Goal: Task Accomplishment & Management: Use online tool/utility

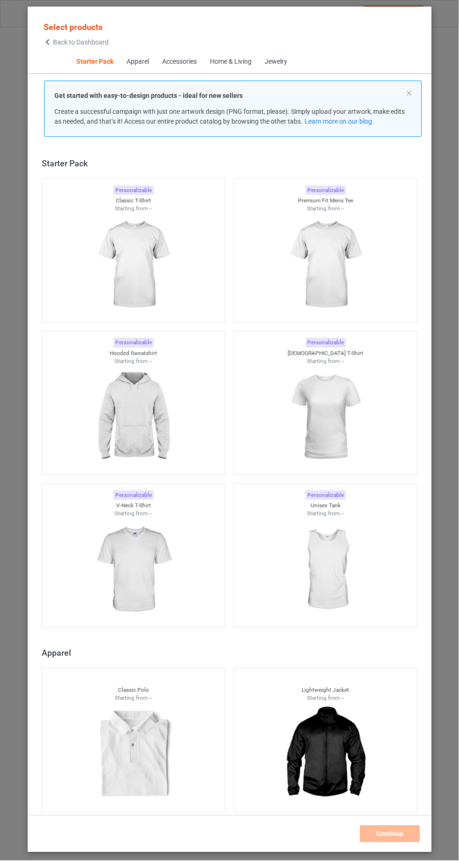
scroll to position [11, 0]
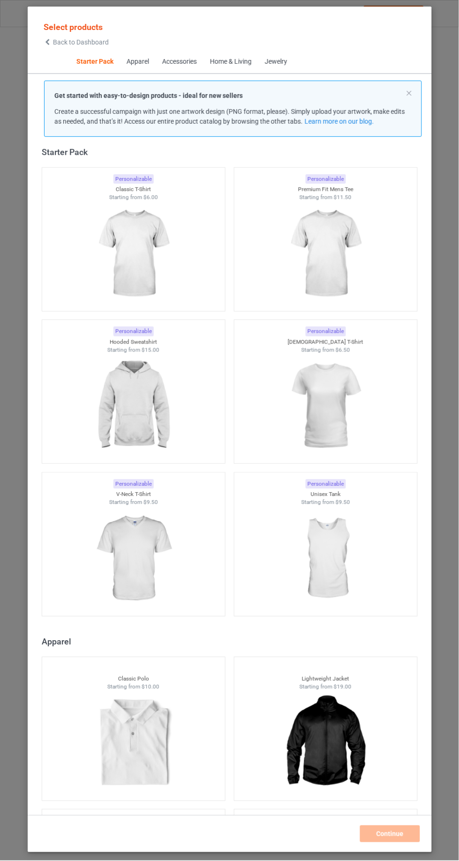
click at [306, 241] on img at bounding box center [325, 253] width 84 height 105
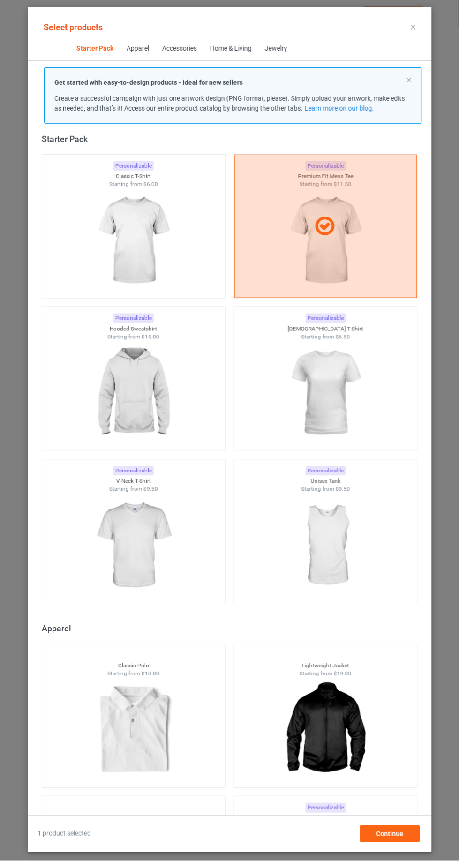
click at [108, 243] on img at bounding box center [133, 240] width 84 height 105
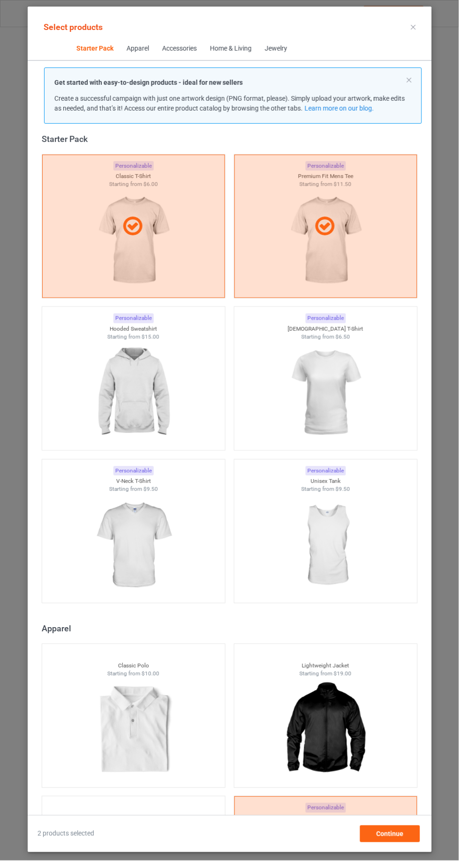
click at [102, 228] on div at bounding box center [133, 226] width 182 height 22
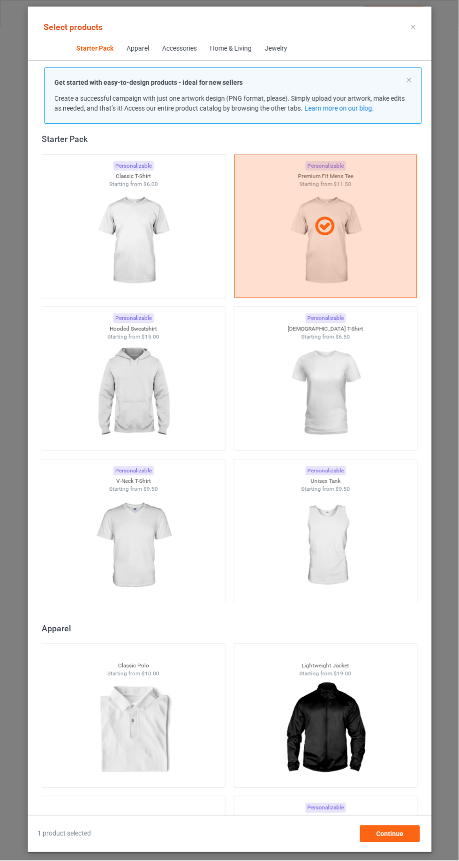
click at [291, 266] on div at bounding box center [325, 226] width 183 height 143
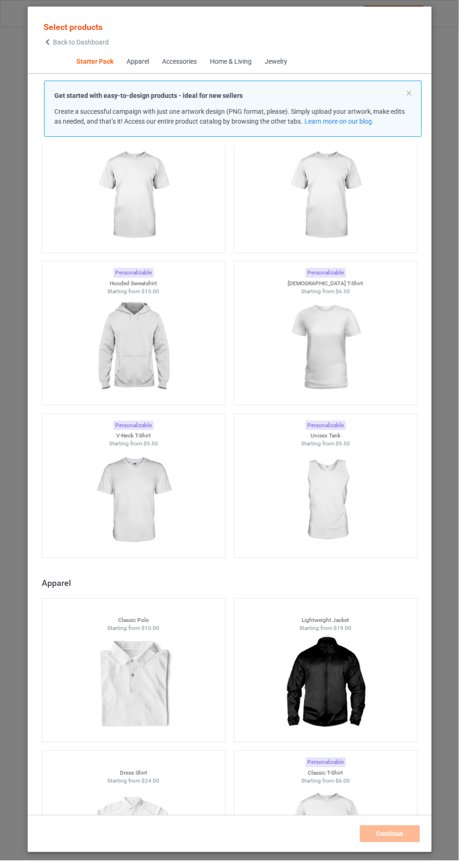
scroll to position [72, 0]
click at [295, 355] on img at bounding box center [325, 345] width 84 height 105
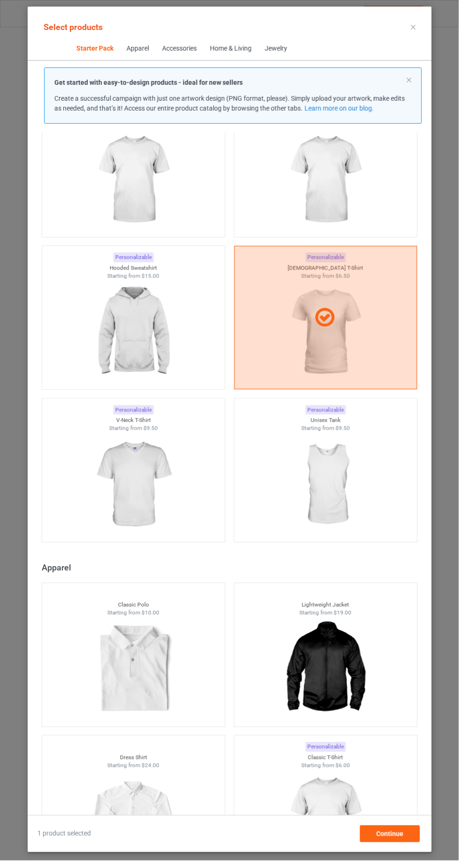
click at [140, 173] on img at bounding box center [133, 179] width 84 height 105
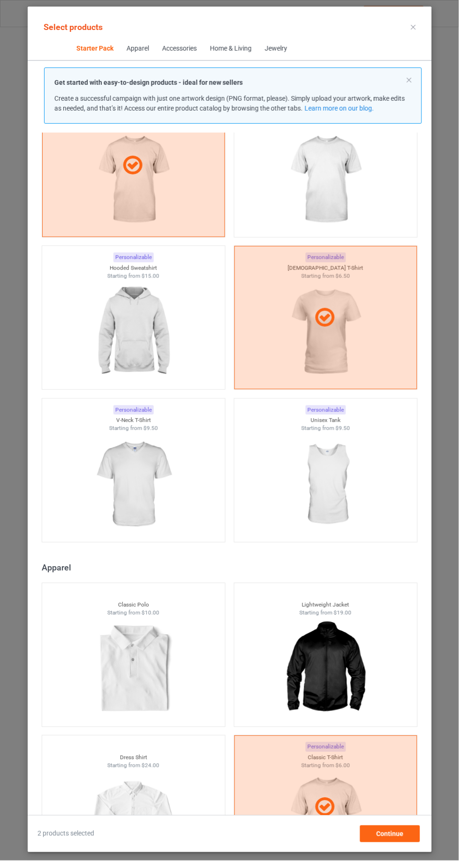
click at [322, 191] on img at bounding box center [325, 179] width 84 height 105
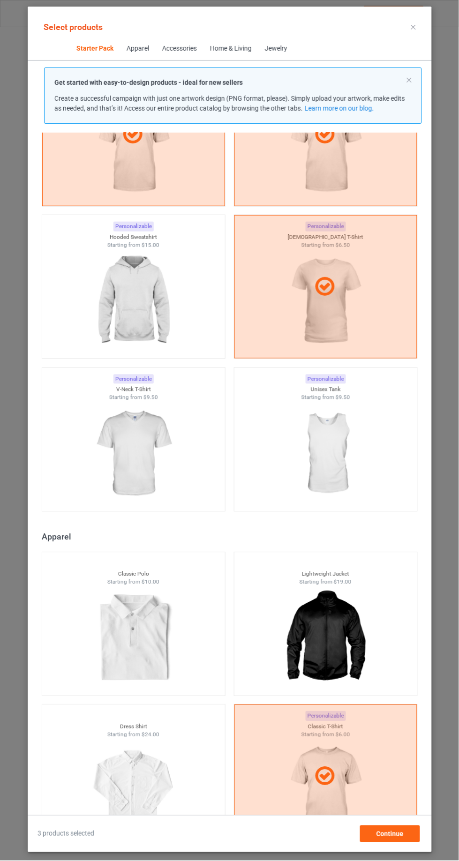
scroll to position [112, 0]
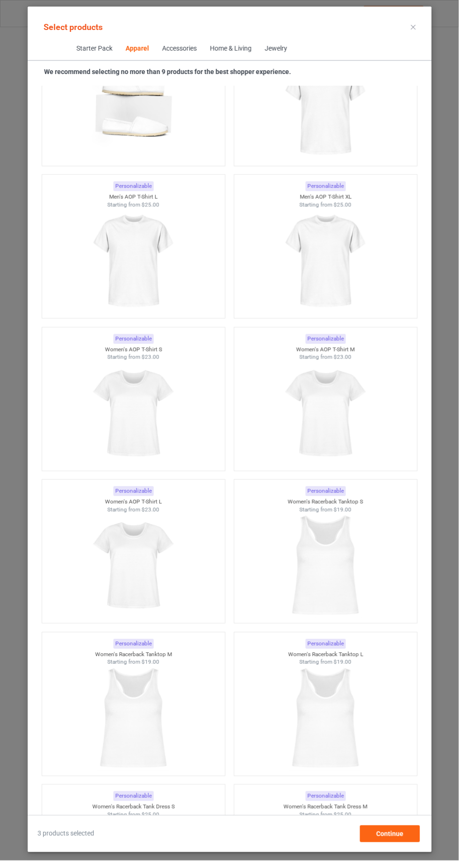
scroll to position [2874, 0]
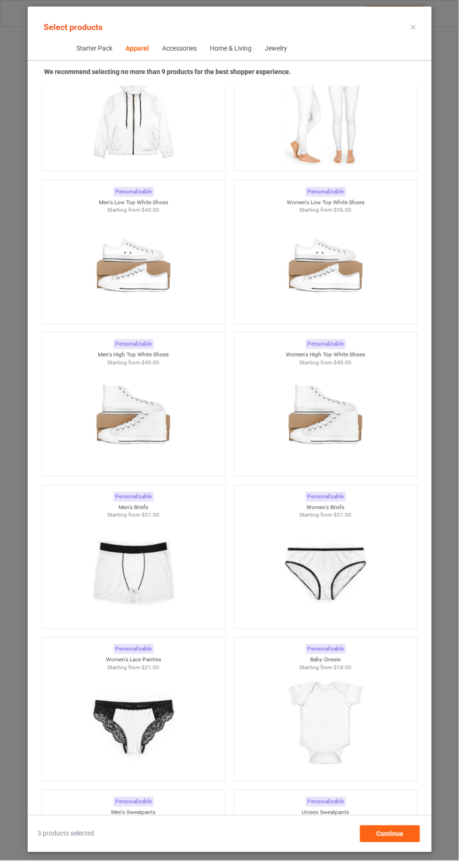
scroll to position [837, 0]
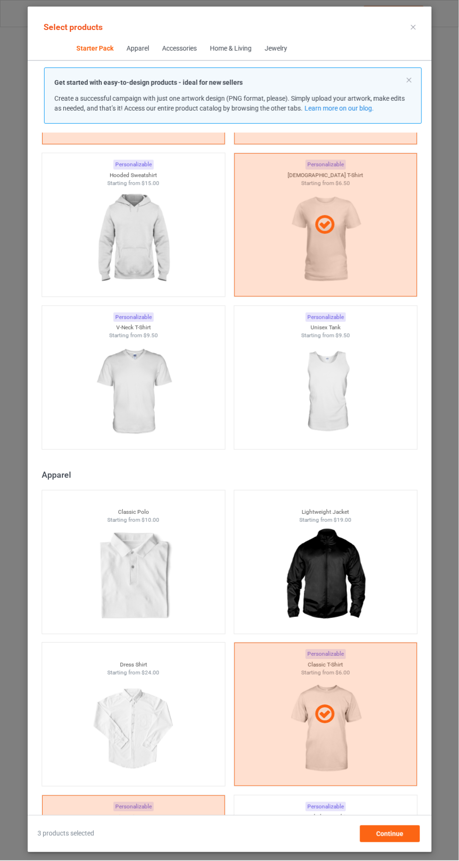
scroll to position [165, 0]
click at [106, 384] on img at bounding box center [133, 391] width 84 height 105
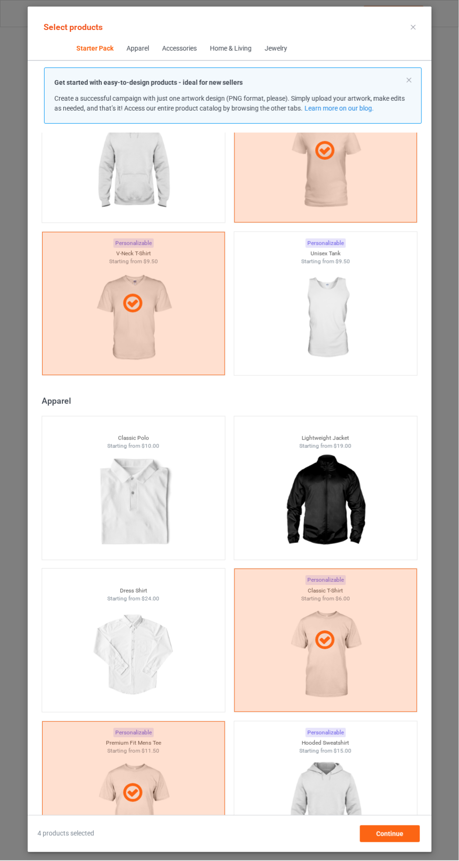
scroll to position [246, 0]
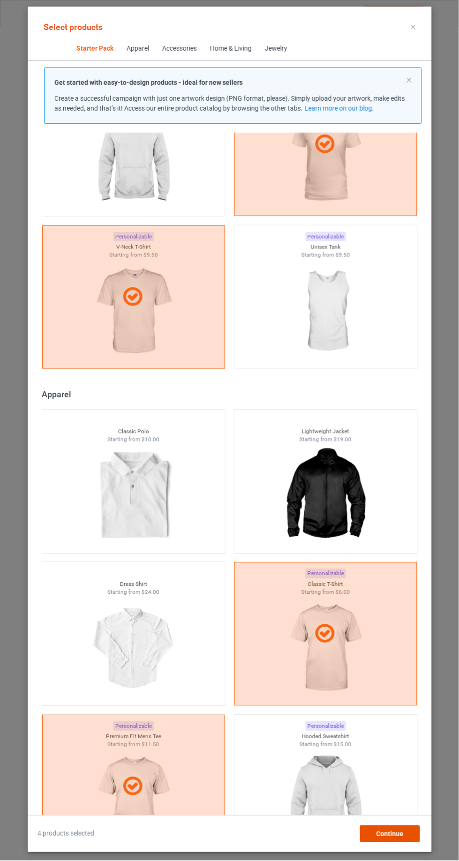
click at [409, 826] on div "Continue" at bounding box center [390, 834] width 60 height 17
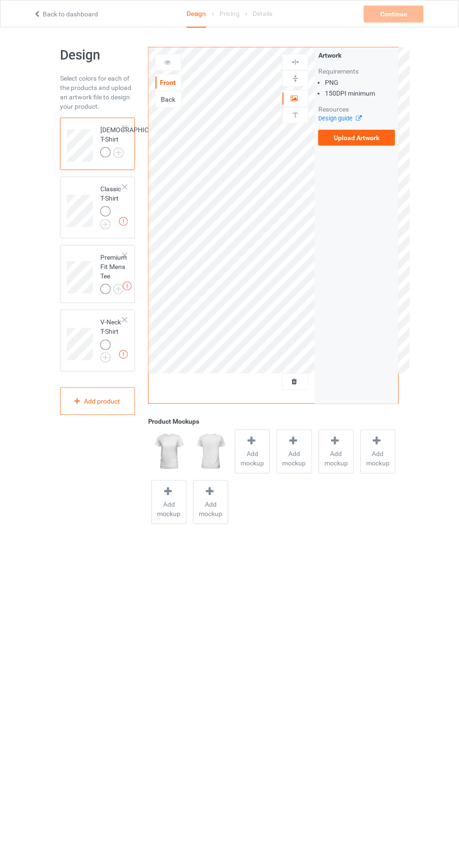
click at [348, 138] on label "Upload Artwork" at bounding box center [356, 138] width 77 height 16
click at [0, 0] on input "Upload Artwork" at bounding box center [0, 0] width 0 height 0
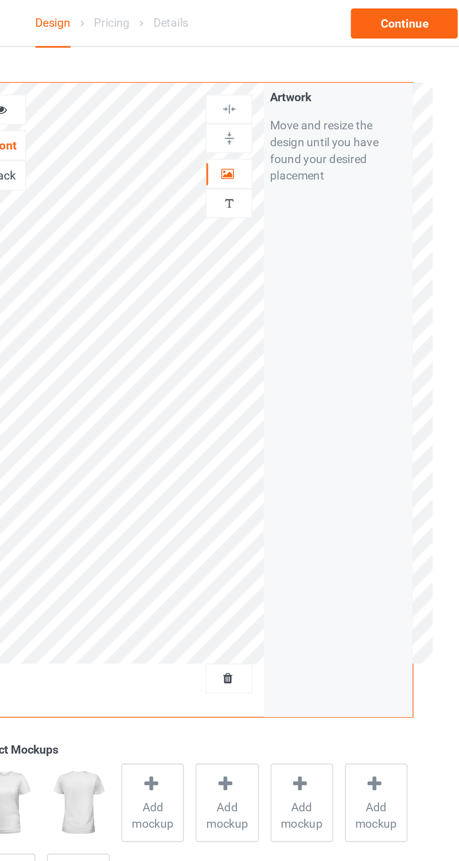
click at [294, 99] on icon at bounding box center [295, 97] width 8 height 7
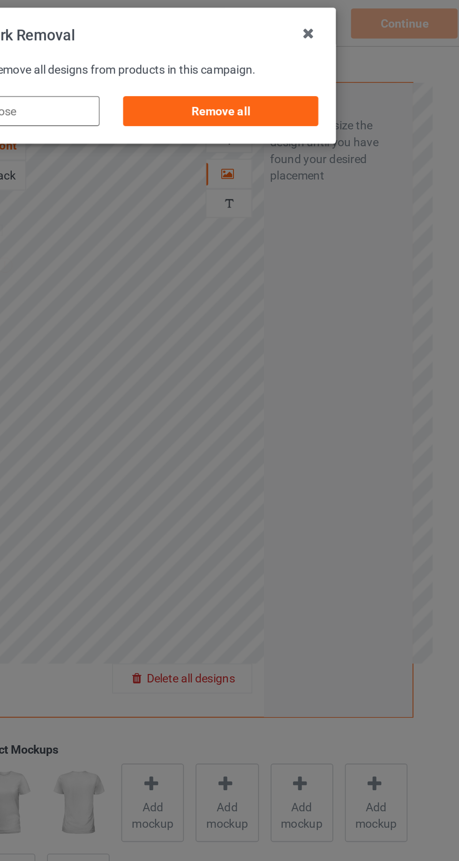
click at [256, 65] on div "Remove all" at bounding box center [291, 63] width 110 height 17
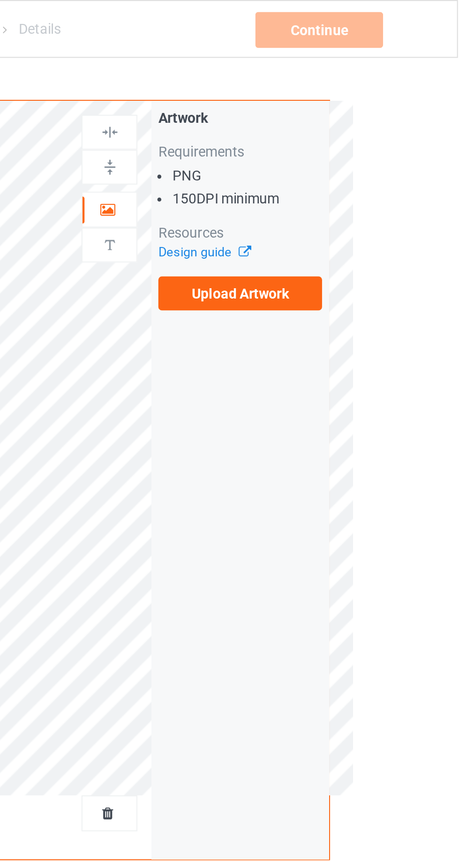
click at [362, 135] on label "Upload Artwork" at bounding box center [356, 138] width 77 height 16
click at [0, 0] on input "Upload Artwork" at bounding box center [0, 0] width 0 height 0
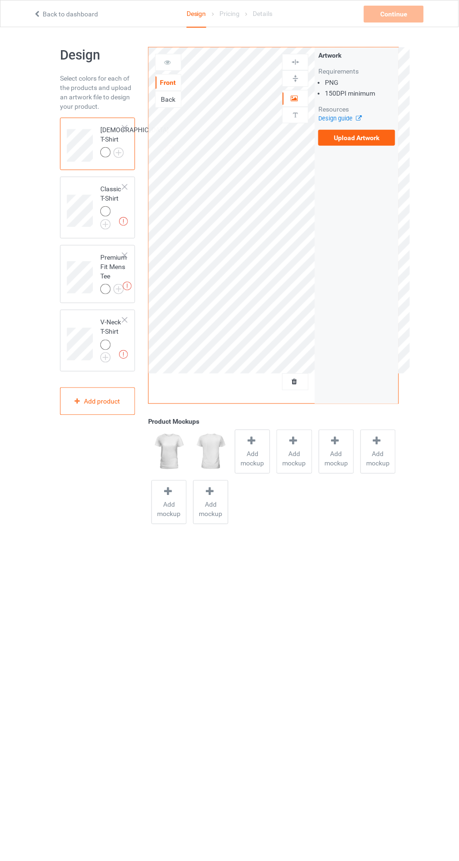
click at [348, 141] on label "Upload Artwork" at bounding box center [356, 138] width 77 height 16
click at [0, 0] on input "Upload Artwork" at bounding box center [0, 0] width 0 height 0
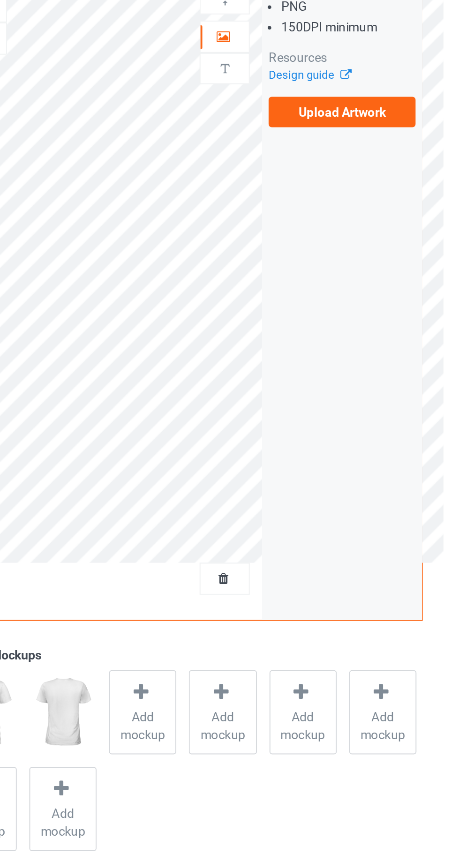
click at [337, 141] on label "Upload Artwork" at bounding box center [356, 138] width 77 height 16
click at [0, 0] on input "Upload Artwork" at bounding box center [0, 0] width 0 height 0
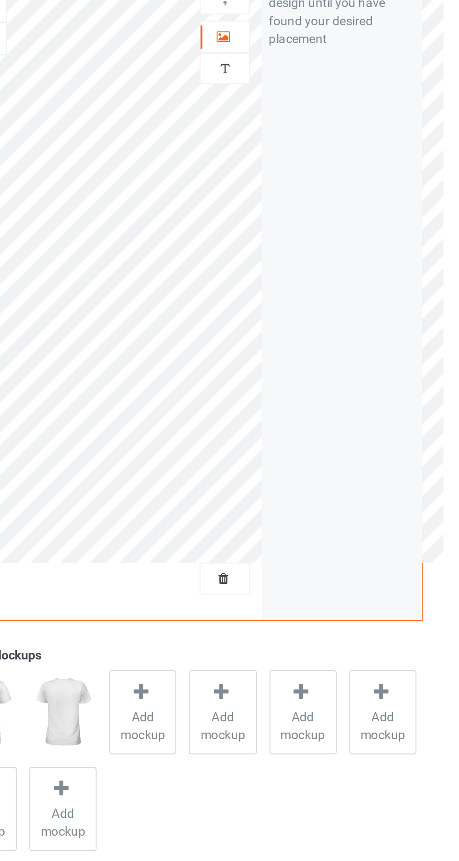
click at [289, 97] on div at bounding box center [295, 98] width 25 height 9
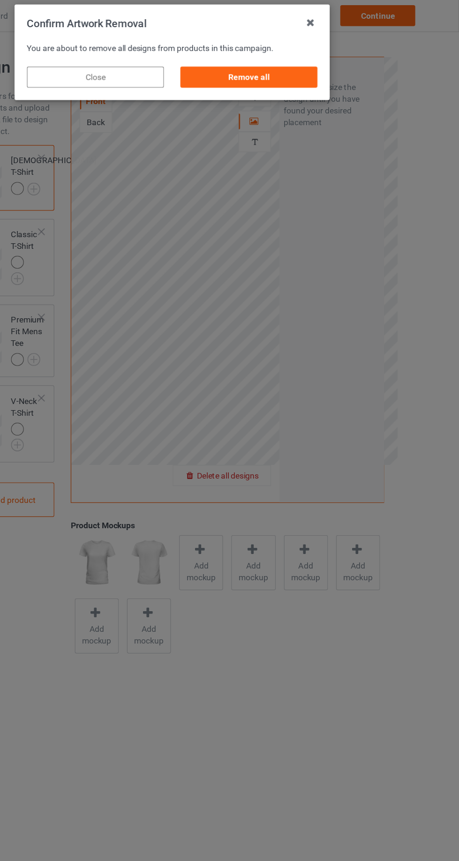
click at [283, 64] on div "Remove all" at bounding box center [291, 63] width 110 height 17
